Goal: Transaction & Acquisition: Purchase product/service

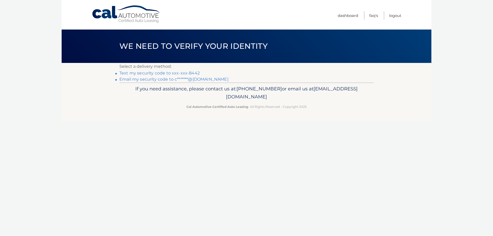
click at [160, 74] on link "Text my security code to xxx-xxx-8442" at bounding box center [159, 73] width 80 height 5
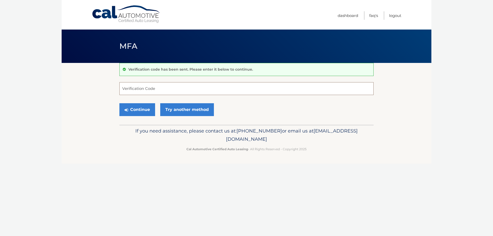
click at [134, 85] on input "Verification Code" at bounding box center [246, 88] width 254 height 13
type input "279883"
click at [142, 111] on button "Continue" at bounding box center [137, 109] width 36 height 13
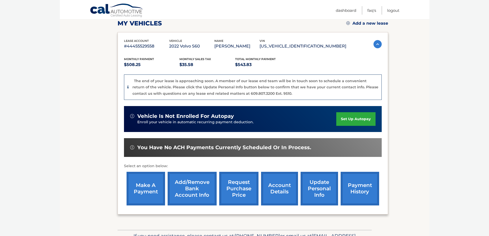
scroll to position [77, 0]
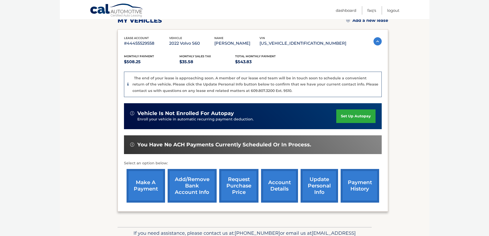
click at [141, 189] on link "make a payment" at bounding box center [146, 186] width 39 height 34
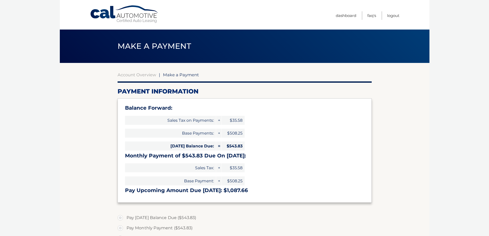
type input "1087.66"
select select "ODE1NDhmMjQtZTliMC00NTVkLWFlNTgtYzRiMTU4YTFjNGNi"
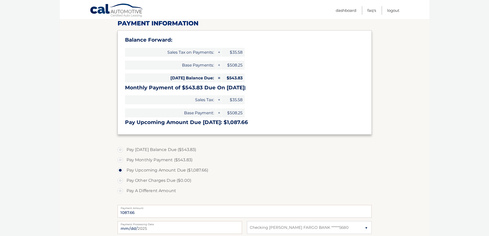
scroll to position [77, 0]
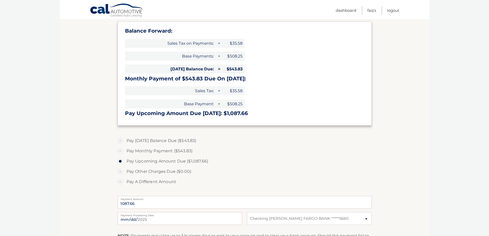
click at [121, 151] on label "Pay Monthly Payment ($543.83)" at bounding box center [245, 151] width 254 height 10
click at [121, 151] on input "Pay Monthly Payment ($543.83)" at bounding box center [122, 150] width 5 height 8
radio input "true"
type input "543.83"
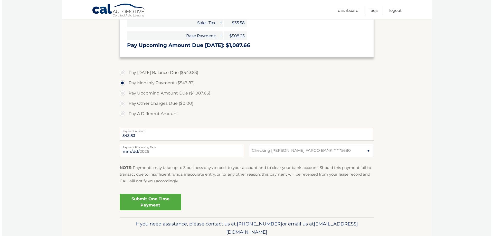
scroll to position [154, 0]
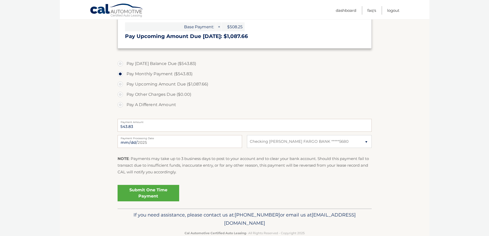
click at [156, 193] on link "Submit One Time Payment" at bounding box center [149, 193] width 62 height 16
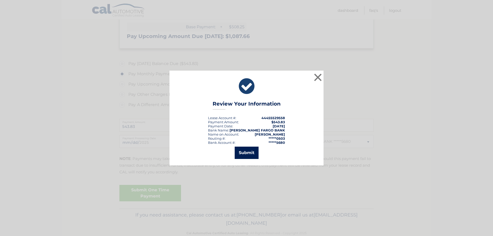
click at [242, 152] on button "Submit" at bounding box center [247, 153] width 24 height 12
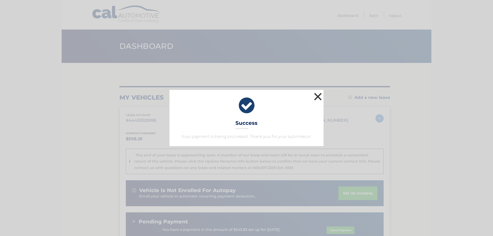
click at [319, 94] on button "×" at bounding box center [318, 96] width 10 height 10
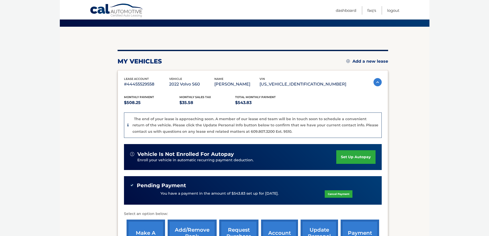
scroll to position [77, 0]
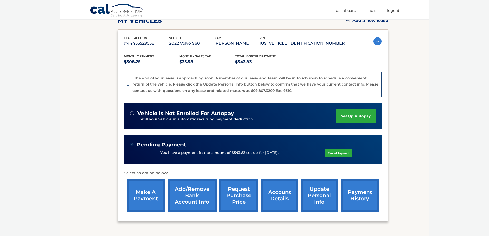
click at [357, 197] on link "payment history" at bounding box center [360, 196] width 39 height 34
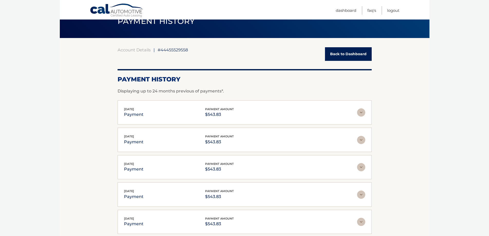
scroll to position [101, 0]
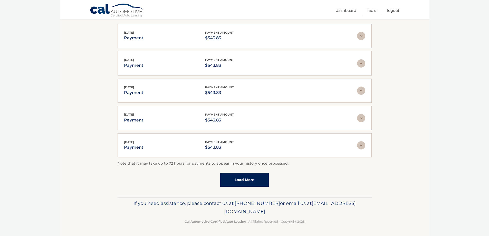
drag, startPoint x: 249, startPoint y: 173, endPoint x: 247, endPoint y: 175, distance: 2.7
click at [248, 174] on link "Load More" at bounding box center [244, 180] width 49 height 14
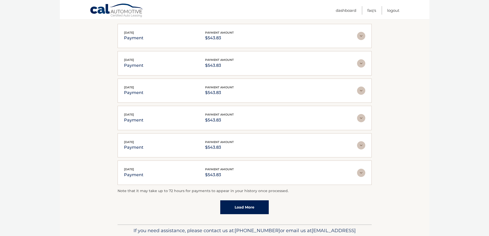
click at [246, 207] on link "Load More" at bounding box center [244, 207] width 49 height 14
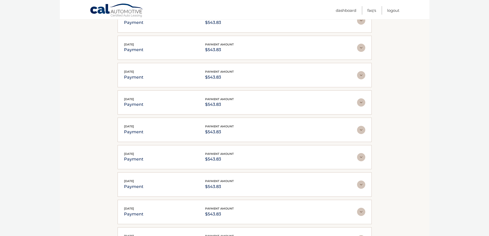
scroll to position [265, 0]
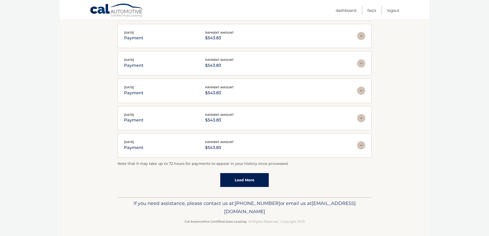
click at [231, 184] on link "Load More" at bounding box center [244, 180] width 49 height 14
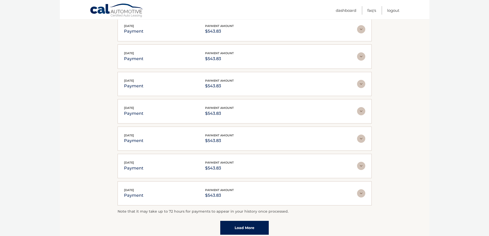
scroll to position [402, 0]
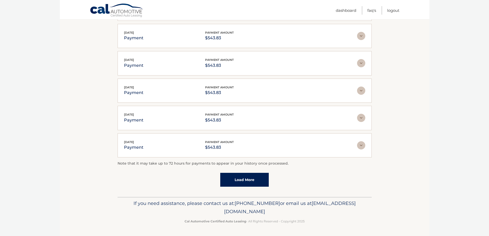
click at [243, 178] on link "Load More" at bounding box center [244, 180] width 49 height 14
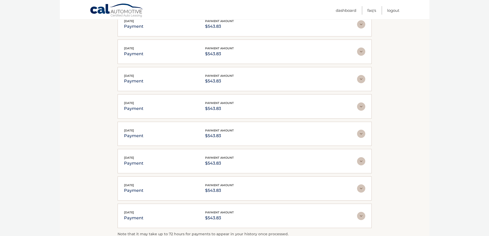
scroll to position [539, 0]
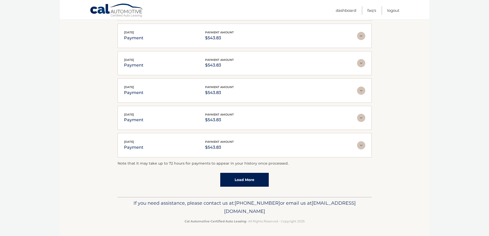
click at [216, 176] on div "Note that it may take up to 72 hours for payments to appear in your history onc…" at bounding box center [245, 173] width 254 height 26
drag, startPoint x: 232, startPoint y: 179, endPoint x: 235, endPoint y: 182, distance: 4.1
click at [232, 180] on link "Load More" at bounding box center [244, 180] width 49 height 14
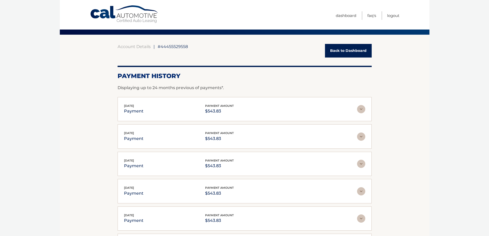
scroll to position [0, 0]
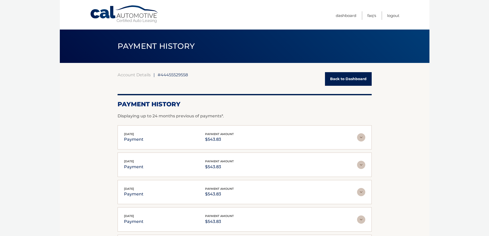
click at [351, 81] on link "Back to Dashboard" at bounding box center [348, 79] width 47 height 14
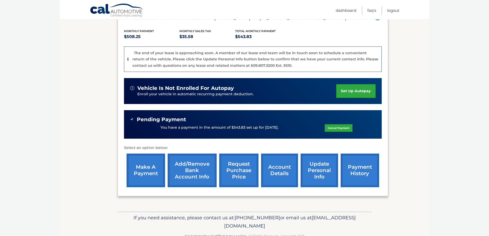
scroll to position [103, 0]
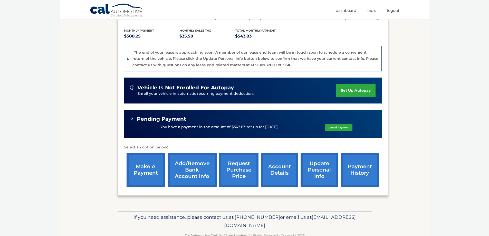
click at [281, 173] on link "account details" at bounding box center [279, 170] width 37 height 34
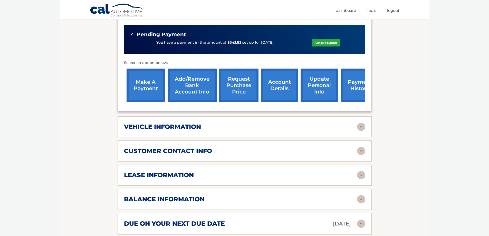
scroll to position [205, 0]
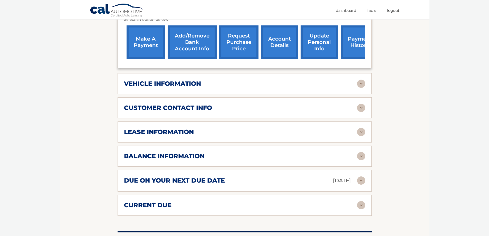
click at [232, 132] on div "lease information" at bounding box center [240, 132] width 233 height 8
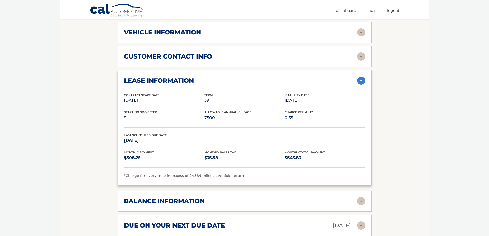
scroll to position [282, 0]
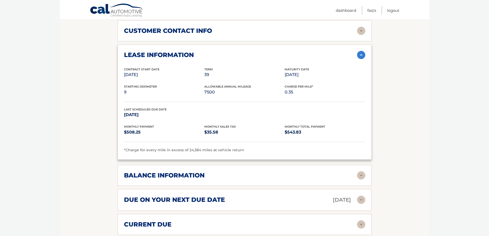
click at [319, 174] on div "balance information" at bounding box center [240, 175] width 233 height 8
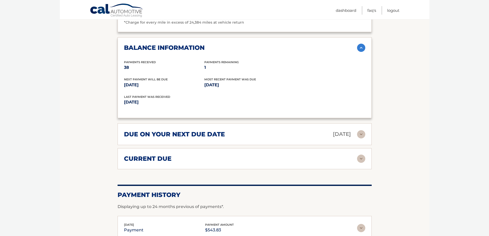
scroll to position [411, 0]
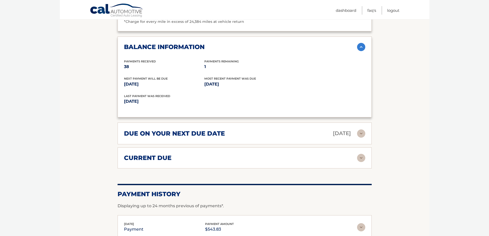
click at [346, 157] on div "current due" at bounding box center [240, 158] width 233 height 8
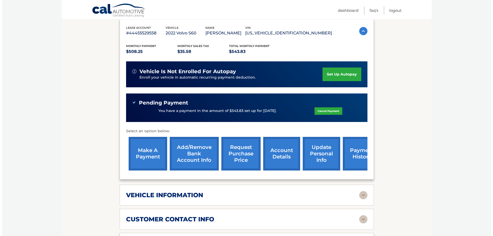
scroll to position [120, 0]
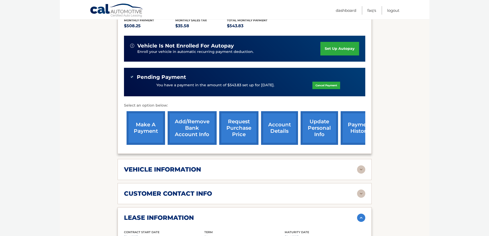
click at [233, 128] on link "request purchase price" at bounding box center [238, 128] width 39 height 34
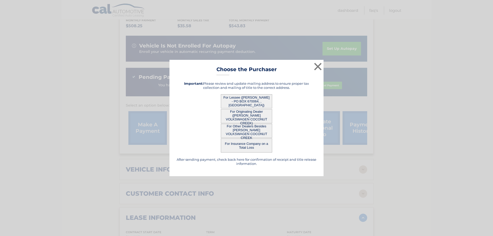
click at [244, 101] on button "For Lessee ([PERSON_NAME] - PO BOX 670064, , [GEOGRAPHIC_DATA])" at bounding box center [246, 101] width 51 height 14
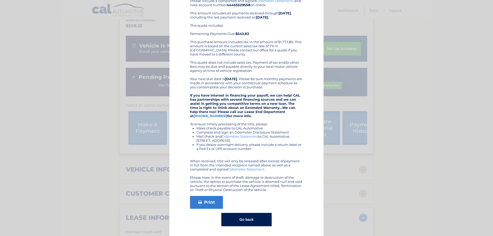
scroll to position [50, 0]
click at [203, 200] on link "Print" at bounding box center [206, 201] width 33 height 13
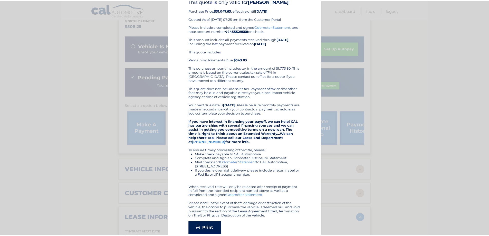
scroll to position [0, 0]
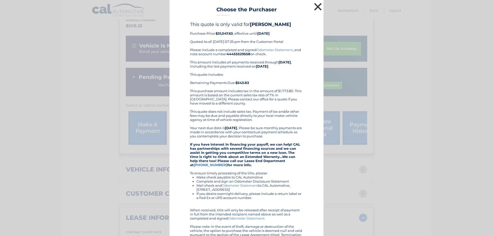
click at [317, 3] on button "×" at bounding box center [318, 7] width 10 height 10
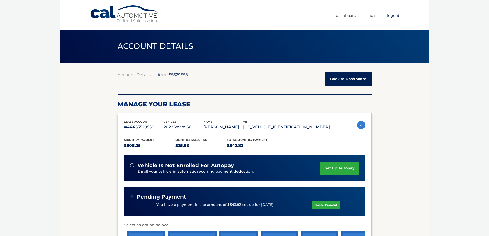
click at [390, 15] on link "Logout" at bounding box center [393, 15] width 12 height 8
